Goal: Transaction & Acquisition: Purchase product/service

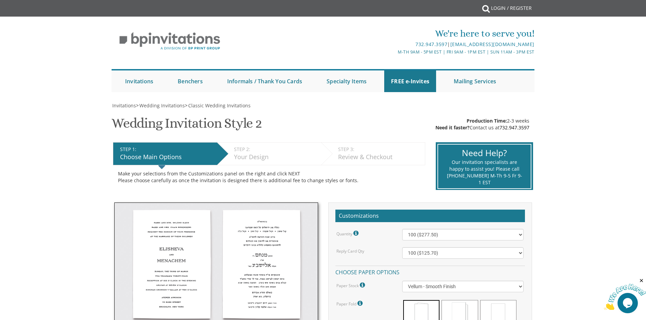
click at [232, 144] on li "STEP 2: EDIT Your Design" at bounding box center [269, 153] width 104 height 23
drag, startPoint x: 339, startPoint y: 148, endPoint x: 404, endPoint y: 161, distance: 66.2
click at [404, 161] on li "STEP 3: EDIT Review & Checkout" at bounding box center [373, 153] width 104 height 23
click at [243, 151] on div "STEP 2: EDIT" at bounding box center [276, 149] width 84 height 7
drag, startPoint x: 234, startPoint y: 147, endPoint x: 361, endPoint y: 160, distance: 127.9
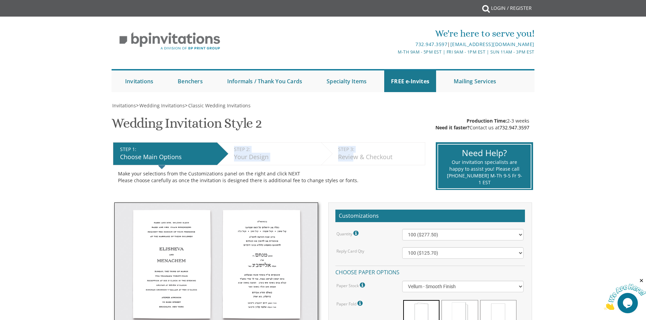
click at [356, 142] on ul "STEP 1: EDIT Choose Main Options STEP 2: EDIT Your Design STEP 3: EDIT Review &…" at bounding box center [269, 142] width 313 height 0
drag, startPoint x: 395, startPoint y: 163, endPoint x: 402, endPoint y: 163, distance: 6.8
click at [396, 163] on li "STEP 3: EDIT Review & Checkout" at bounding box center [373, 153] width 104 height 23
drag, startPoint x: 402, startPoint y: 161, endPoint x: 319, endPoint y: 148, distance: 84.1
click at [319, 142] on ul "STEP 1: EDIT Choose Main Options STEP 2: EDIT Your Design STEP 3: EDIT Review &…" at bounding box center [269, 142] width 313 height 0
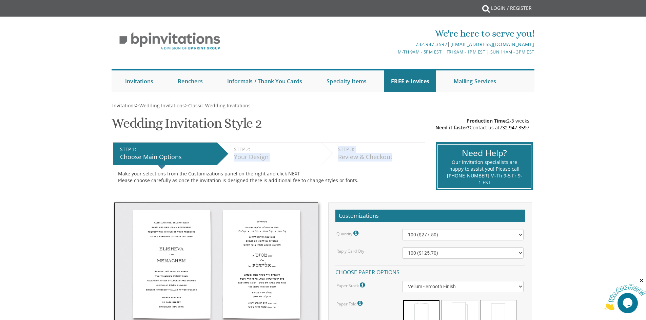
click at [296, 158] on div "Your Design" at bounding box center [276, 157] width 84 height 9
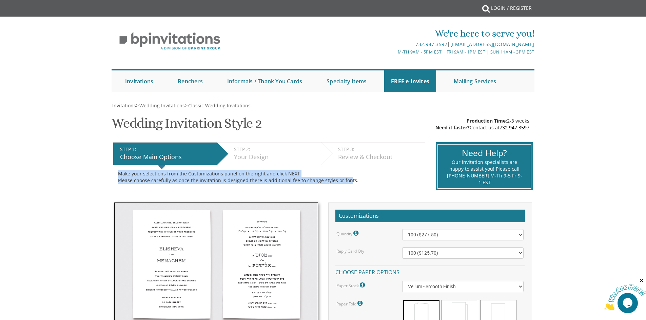
drag, startPoint x: 316, startPoint y: 123, endPoint x: 343, endPoint y: 178, distance: 61.1
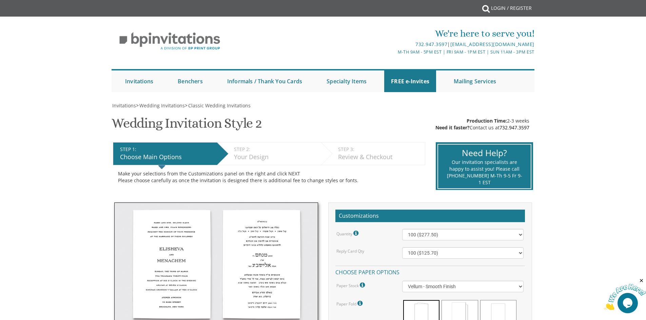
click at [354, 183] on div "Make your selections from the Customizations panel on the right and click NEXT …" at bounding box center [269, 178] width 302 height 14
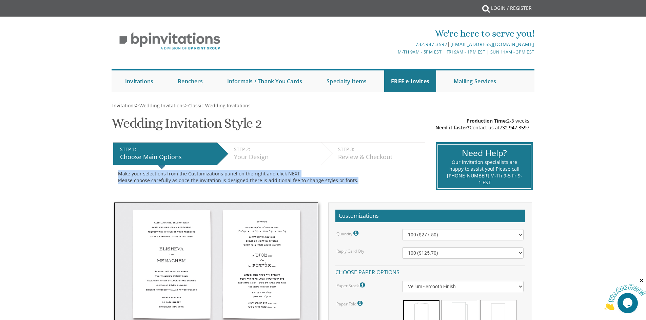
drag, startPoint x: 355, startPoint y: 181, endPoint x: 113, endPoint y: 176, distance: 241.8
click at [113, 176] on div "Make your selections from the Customizations panel on the right and click NEXT …" at bounding box center [269, 177] width 312 height 24
click at [111, 176] on div "STEP 1: EDIT Choose Main Options STEP 2: EDIT Your Design STEP 3: EDIT Review &…" at bounding box center [269, 167] width 323 height 58
drag, startPoint x: 113, startPoint y: 172, endPoint x: 384, endPoint y: 190, distance: 272.2
click at [384, 190] on div "STEP 1: EDIT Choose Main Options STEP 2: EDIT Your Design STEP 3: EDIT Review &…" at bounding box center [269, 167] width 323 height 58
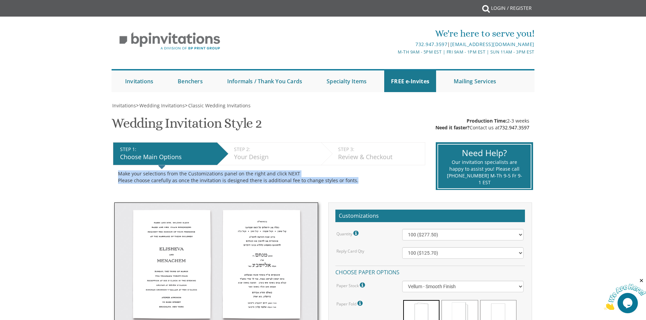
click at [311, 181] on div "Make your selections from the Customizations panel on the right and click NEXT …" at bounding box center [269, 178] width 302 height 14
drag, startPoint x: 348, startPoint y: 182, endPoint x: 84, endPoint y: 162, distance: 264.0
drag, startPoint x: 93, startPoint y: 169, endPoint x: 369, endPoint y: 189, distance: 276.8
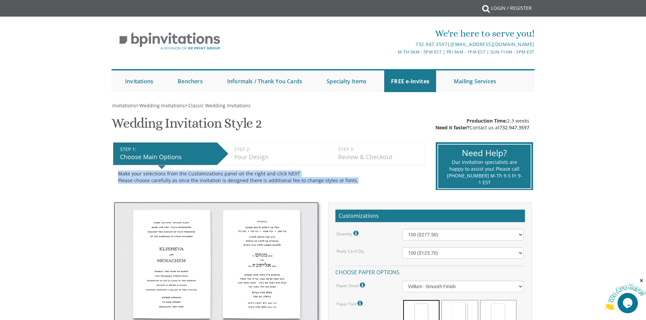
click at [366, 187] on div "Make your selections from the Customizations panel on the right and click NEXT …" at bounding box center [269, 177] width 312 height 24
drag, startPoint x: 366, startPoint y: 186, endPoint x: 79, endPoint y: 171, distance: 287.0
click at [114, 180] on div "Make your selections from the Customizations panel on the right and click NEXT …" at bounding box center [269, 177] width 312 height 24
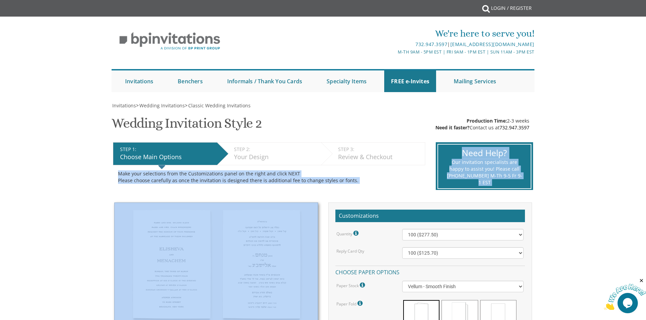
drag, startPoint x: 114, startPoint y: 174, endPoint x: 269, endPoint y: 204, distance: 157.8
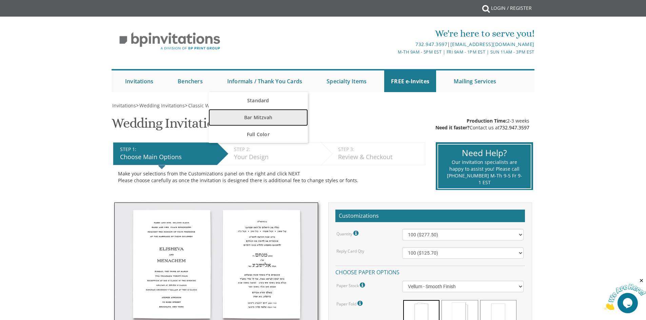
click at [254, 118] on link "Bar Mitzvah" at bounding box center [258, 117] width 99 height 17
